Goal: Task Accomplishment & Management: Use online tool/utility

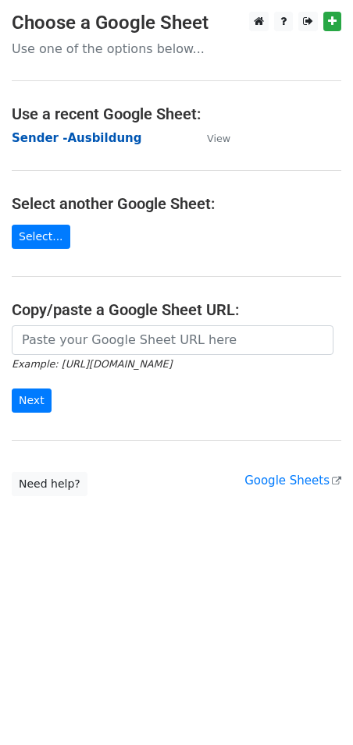
click at [60, 140] on strong "Sender -Ausbildung" at bounding box center [77, 138] width 130 height 14
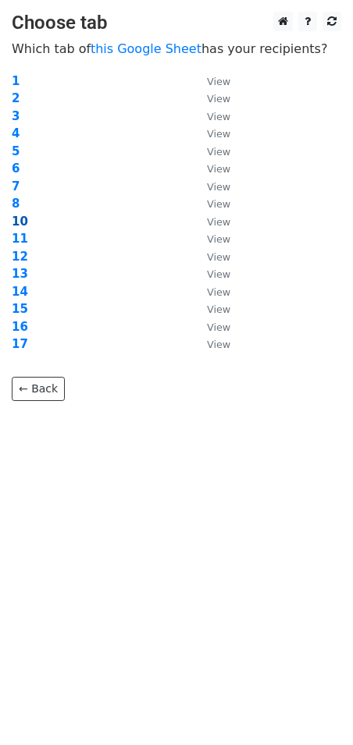
click at [23, 223] on strong "10" at bounding box center [20, 222] width 16 height 14
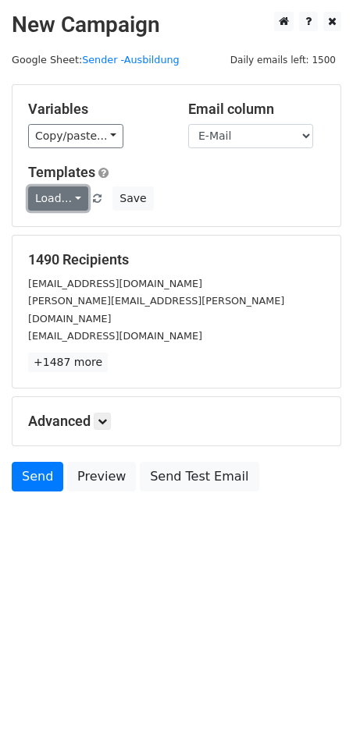
click at [57, 201] on link "Load..." at bounding box center [58, 198] width 60 height 24
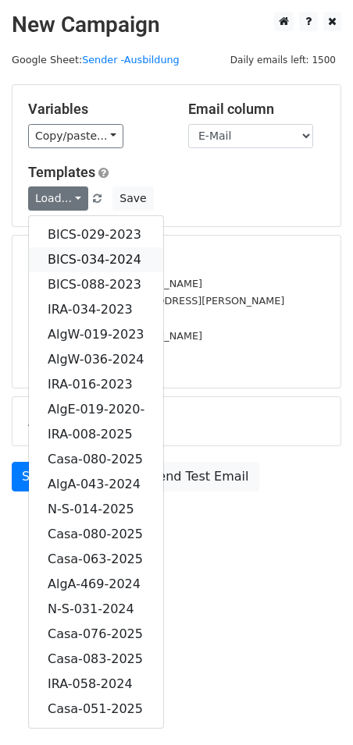
click at [83, 259] on link "BICS-034-2024" at bounding box center [96, 259] width 134 height 25
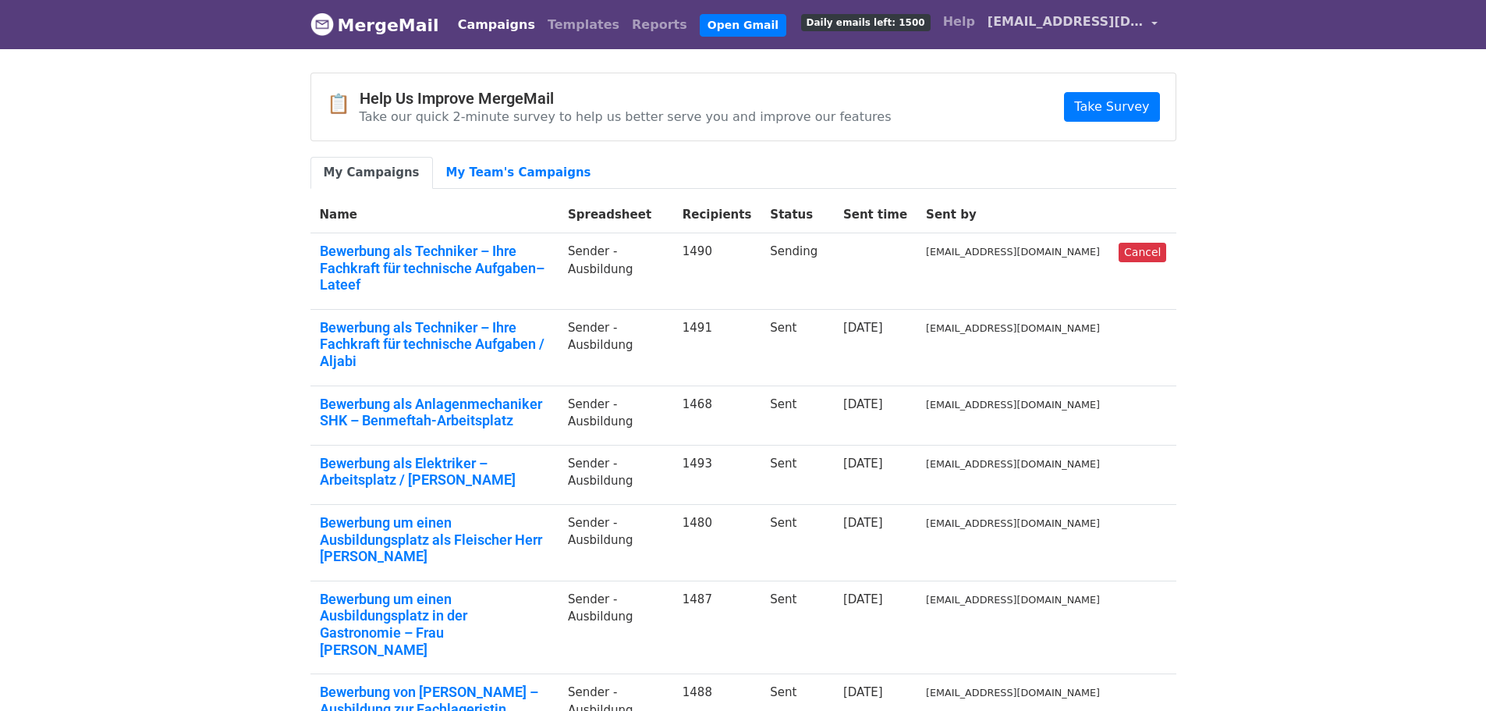
click at [1115, 27] on span "[EMAIL_ADDRESS][DOMAIN_NAME]" at bounding box center [1066, 21] width 156 height 19
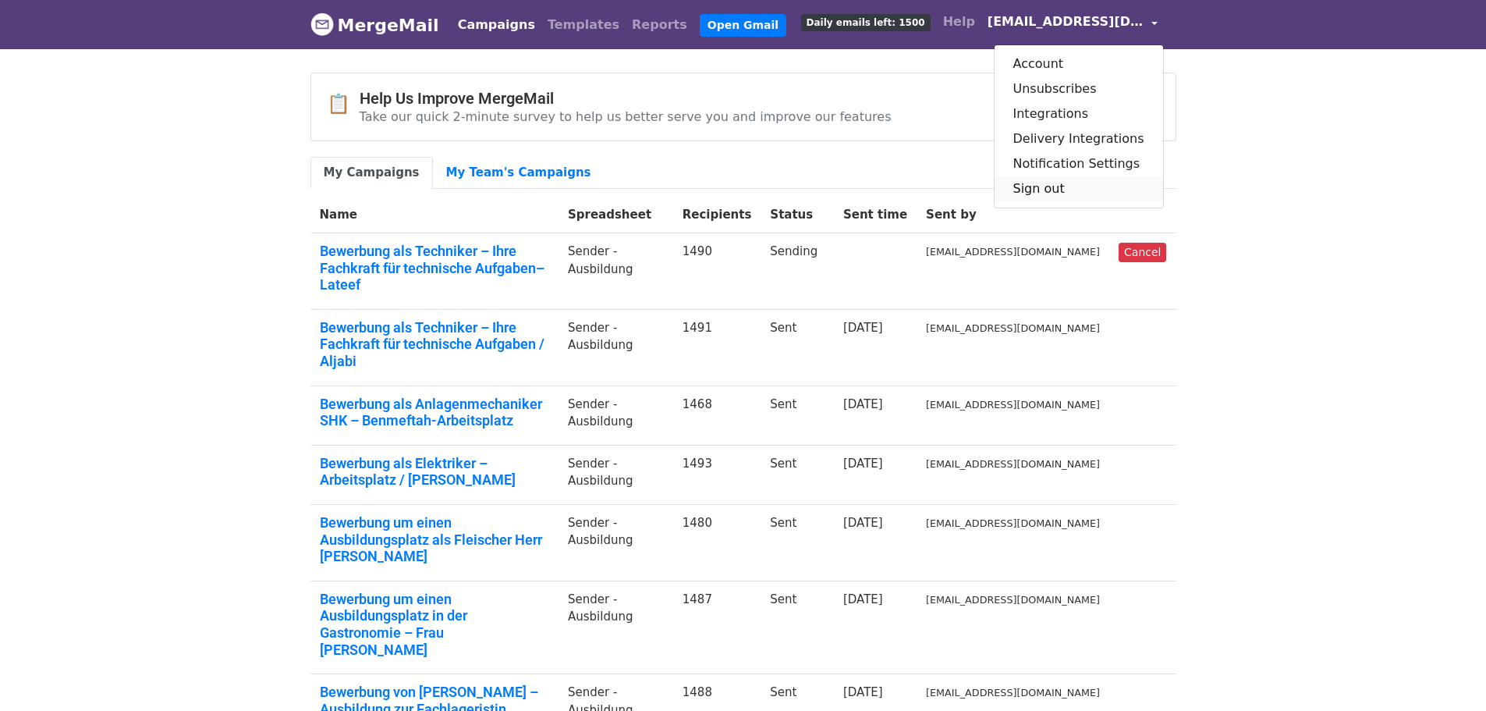
click at [1045, 191] on link "Sign out" at bounding box center [1079, 188] width 169 height 25
